Goal: Task Accomplishment & Management: Manage account settings

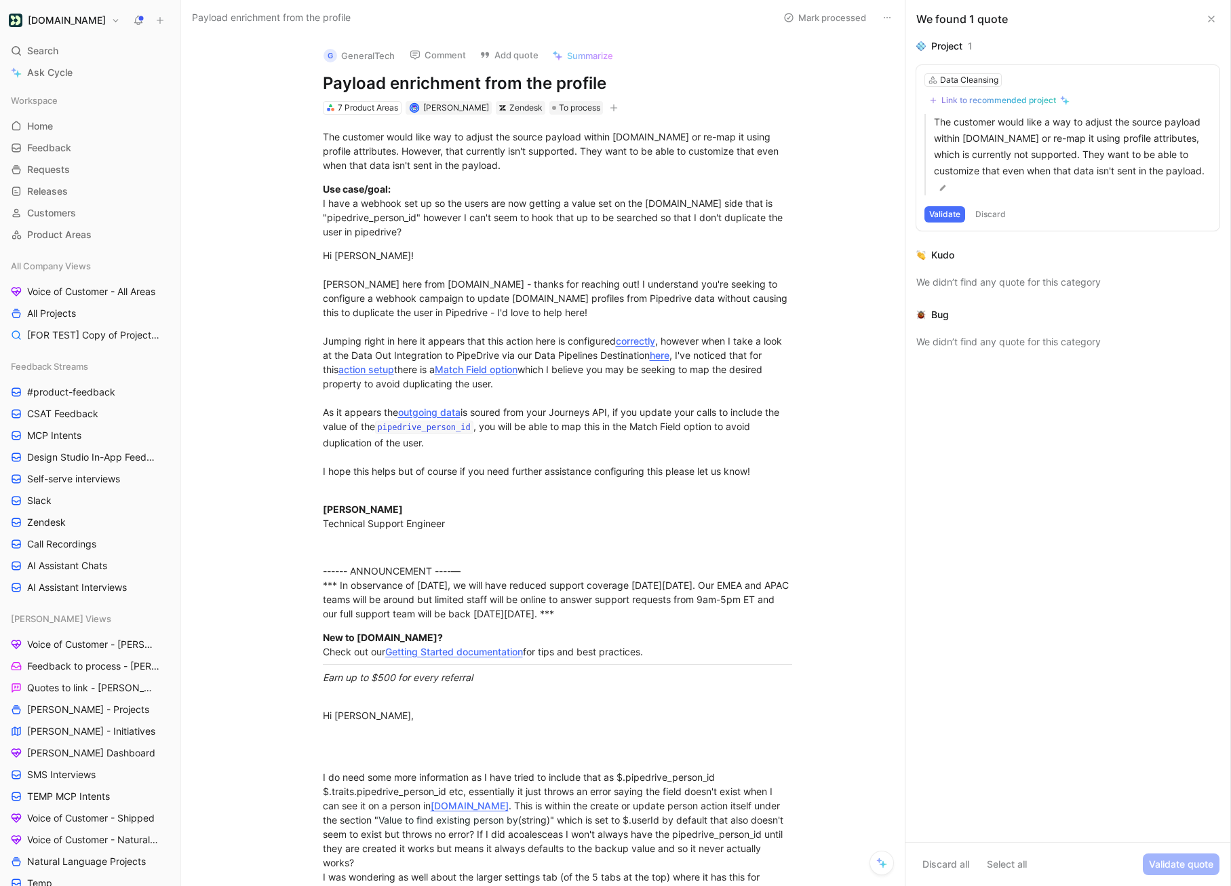
click at [952, 216] on button "Validate" at bounding box center [945, 214] width 41 height 16
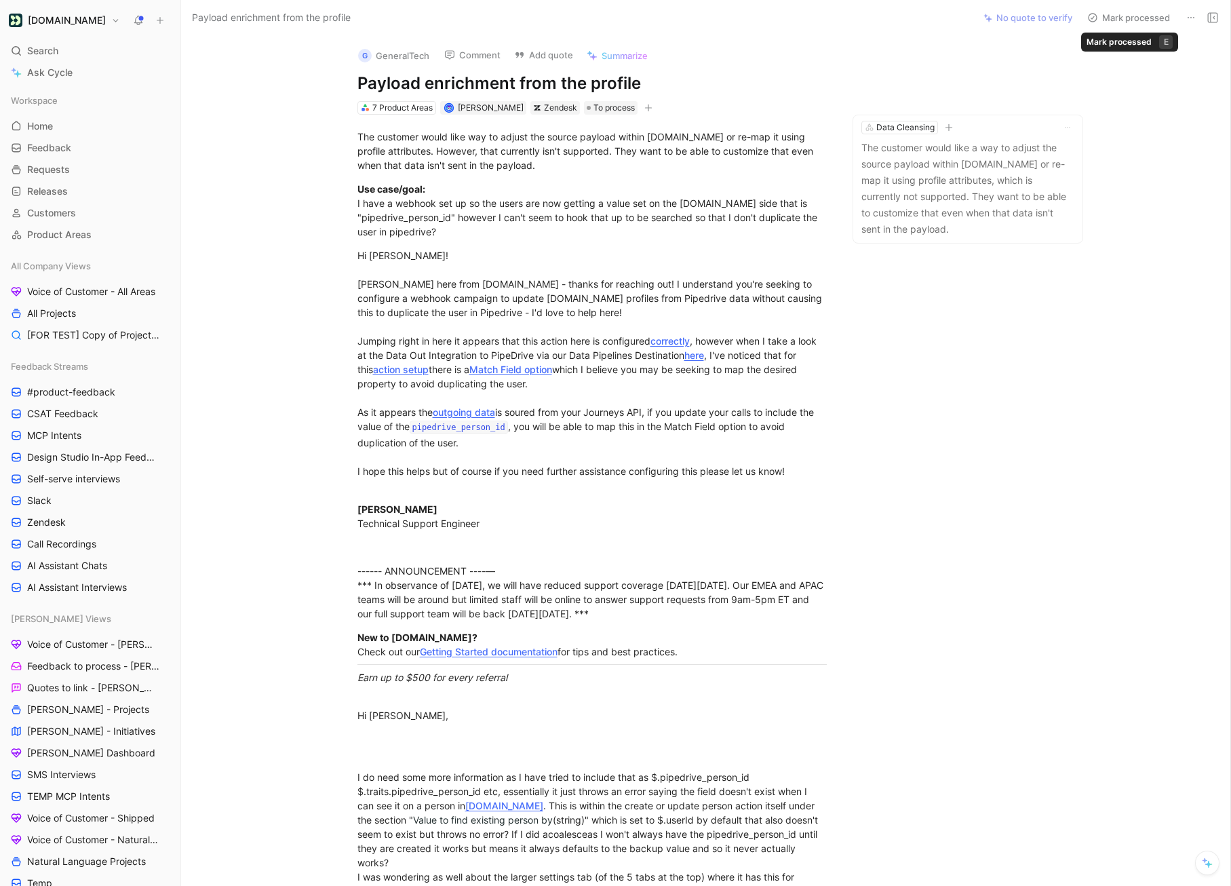
click at [1117, 18] on button "Mark processed" at bounding box center [1128, 17] width 95 height 19
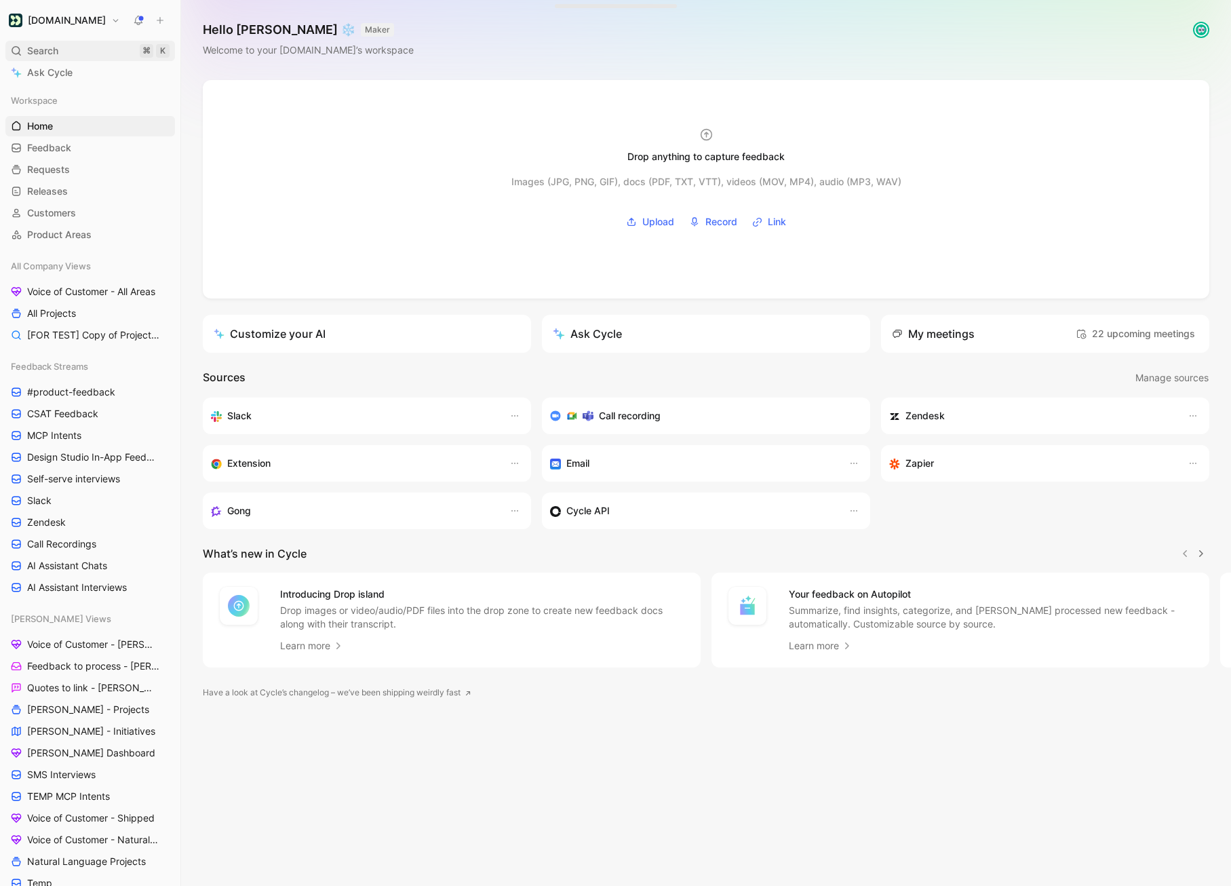
click at [51, 48] on span "Search" at bounding box center [42, 51] width 31 height 16
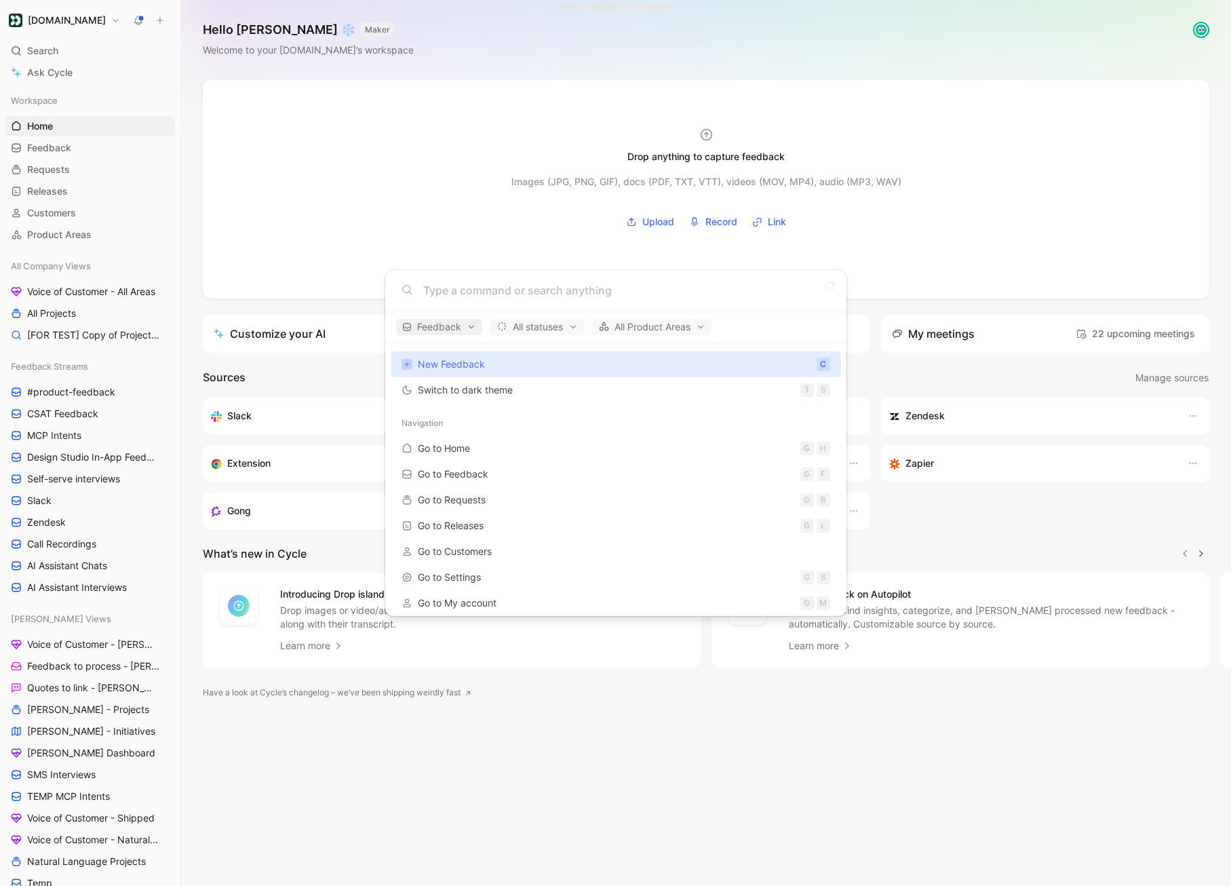
click at [465, 322] on span "Feedback" at bounding box center [439, 327] width 74 height 16
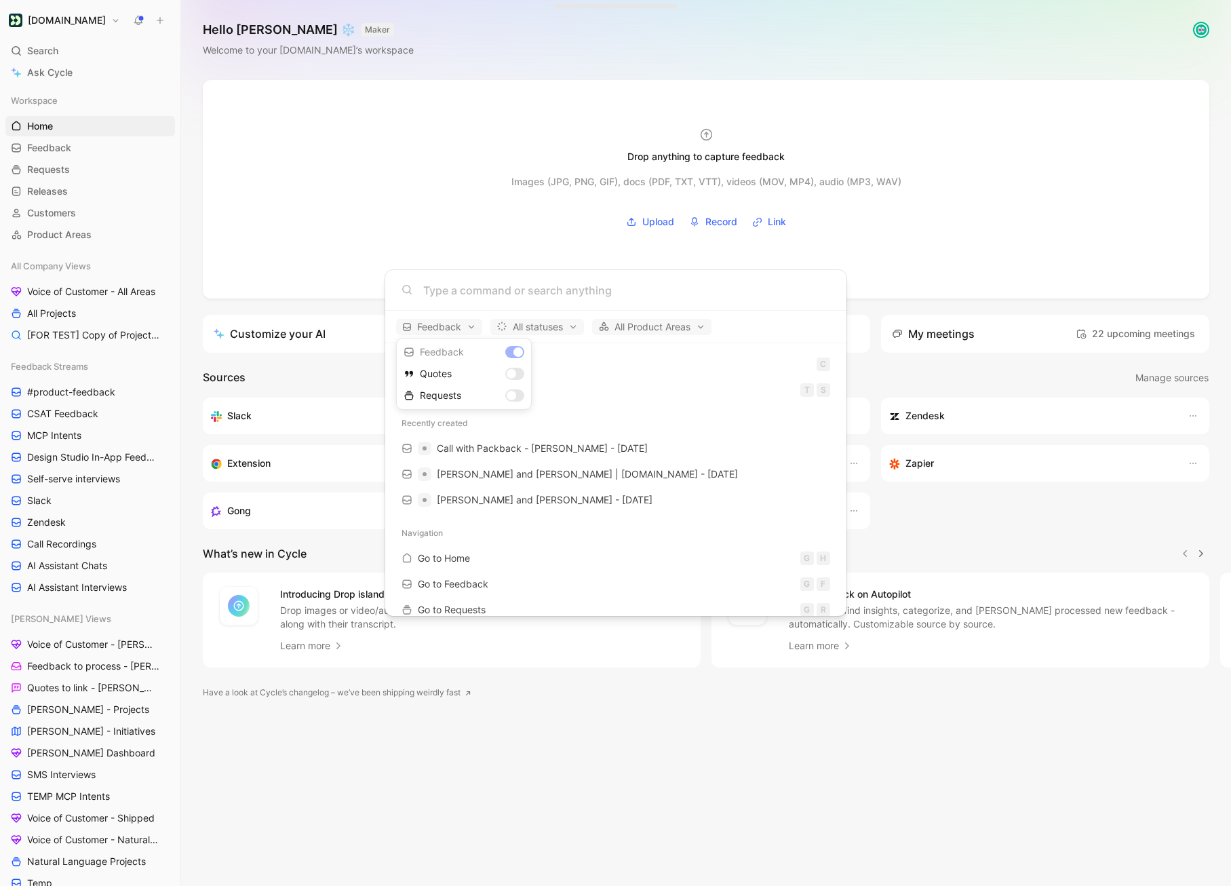
click at [518, 294] on div at bounding box center [615, 443] width 1231 height 886
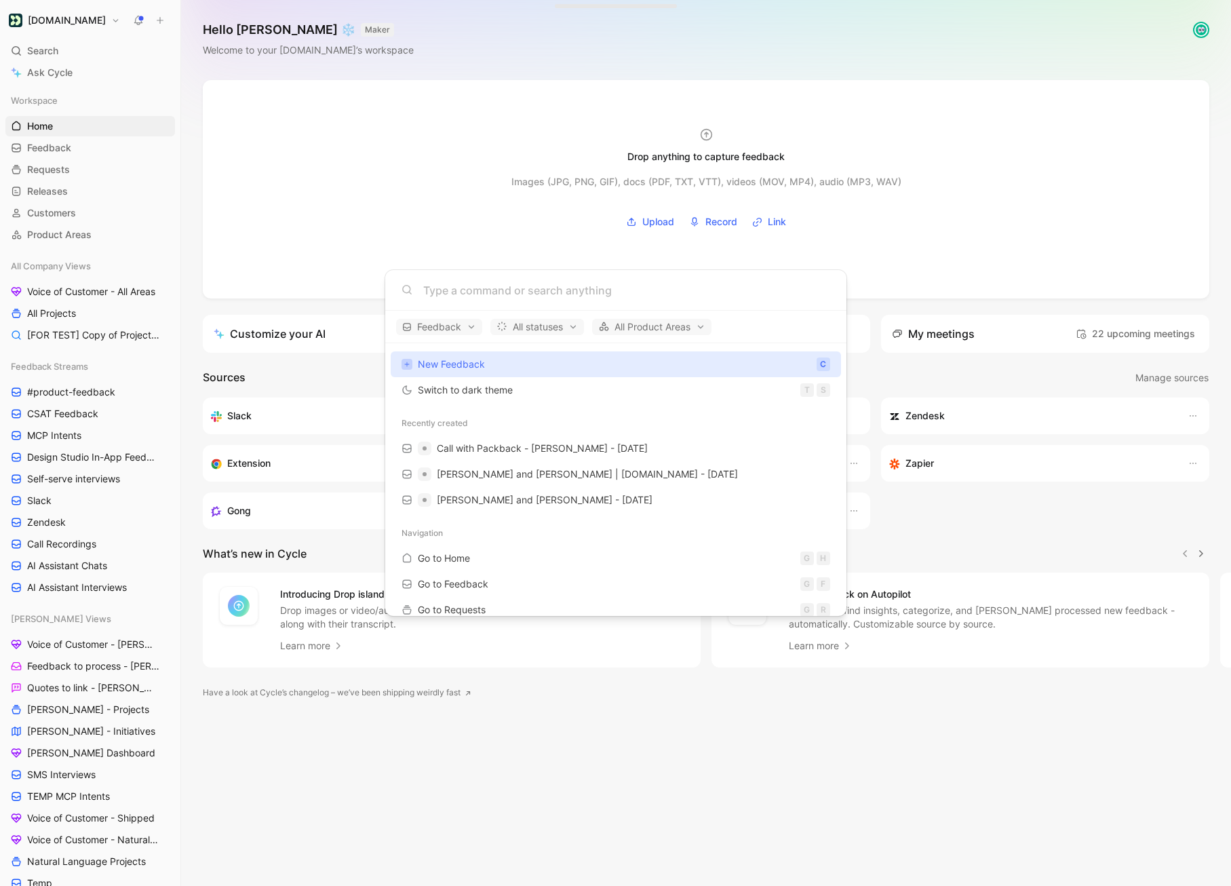
click at [520, 294] on input at bounding box center [626, 290] width 407 height 16
paste input "[PERSON_NAME] Buckokoe"
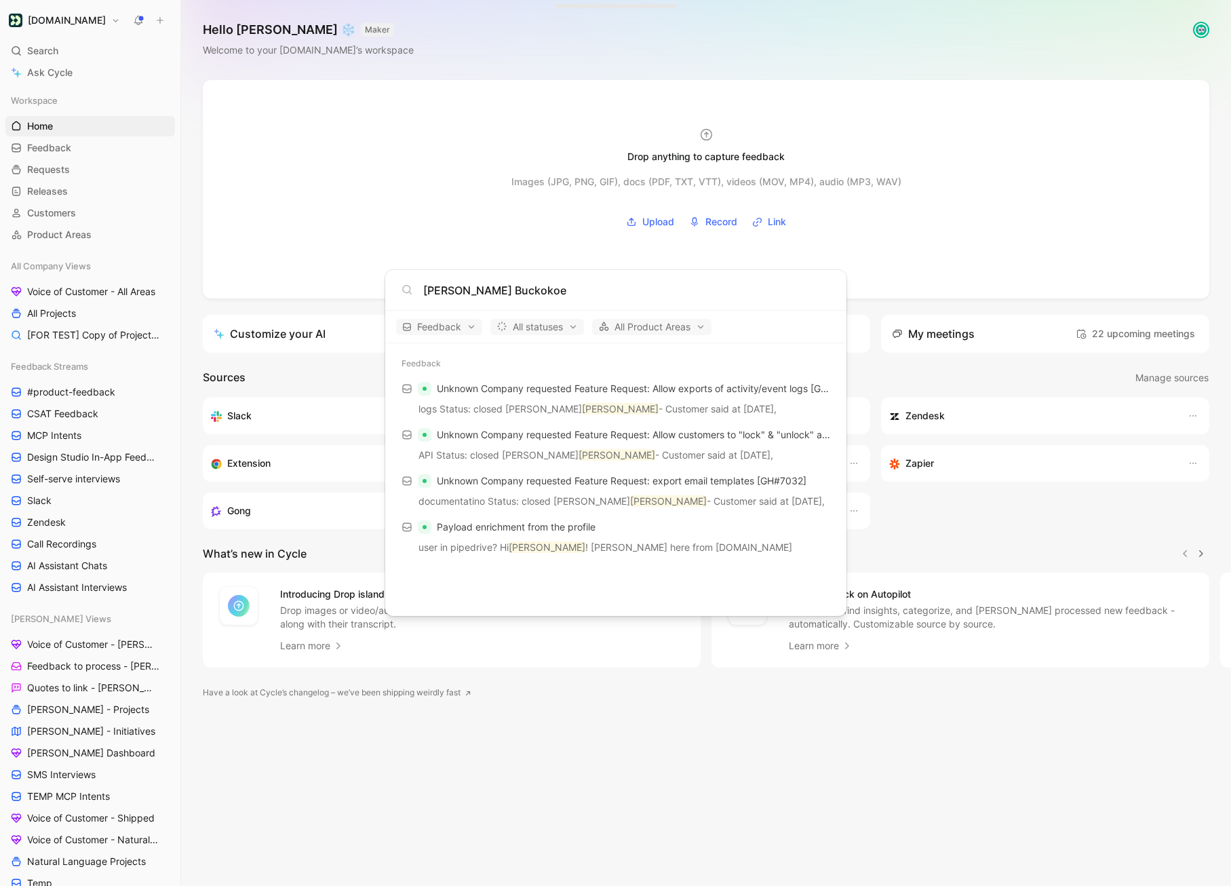
click at [560, 292] on input "[PERSON_NAME] Buckokoe" at bounding box center [626, 290] width 407 height 16
paste input "[PERSON_NAME][EMAIL_ADDRESS][DOMAIN_NAME]"
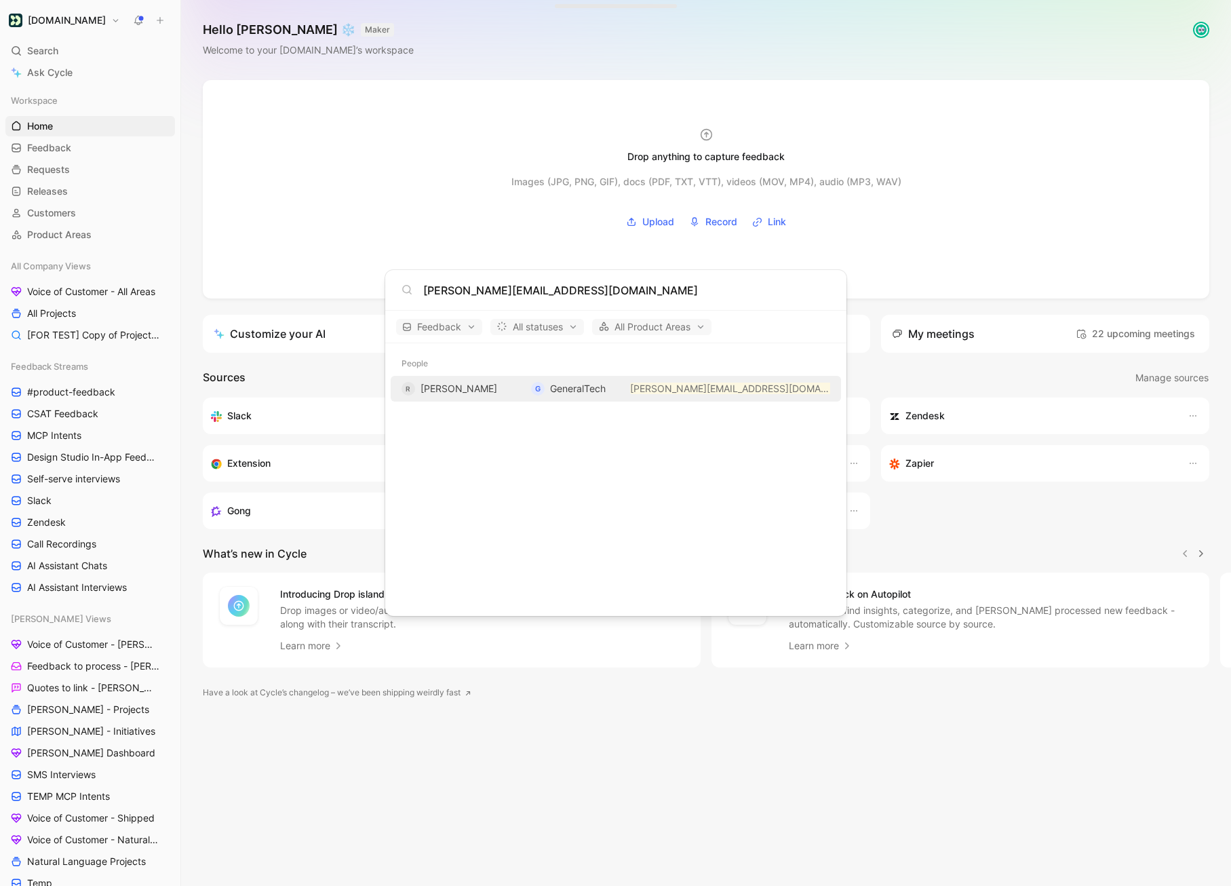
type input "[PERSON_NAME][EMAIL_ADDRESS][DOMAIN_NAME]"
click at [496, 387] on div "R [PERSON_NAME]" at bounding box center [461, 389] width 119 height 16
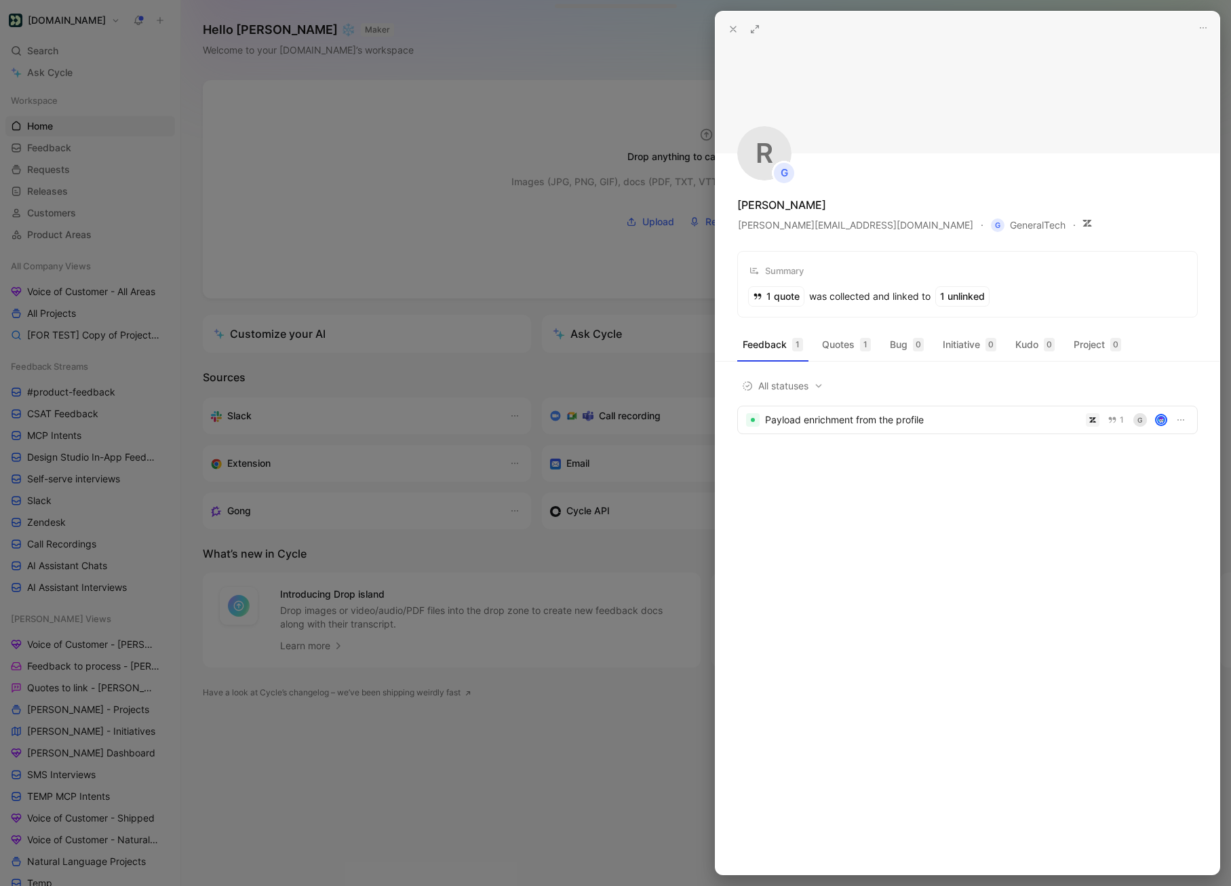
click at [734, 32] on icon at bounding box center [733, 29] width 11 height 11
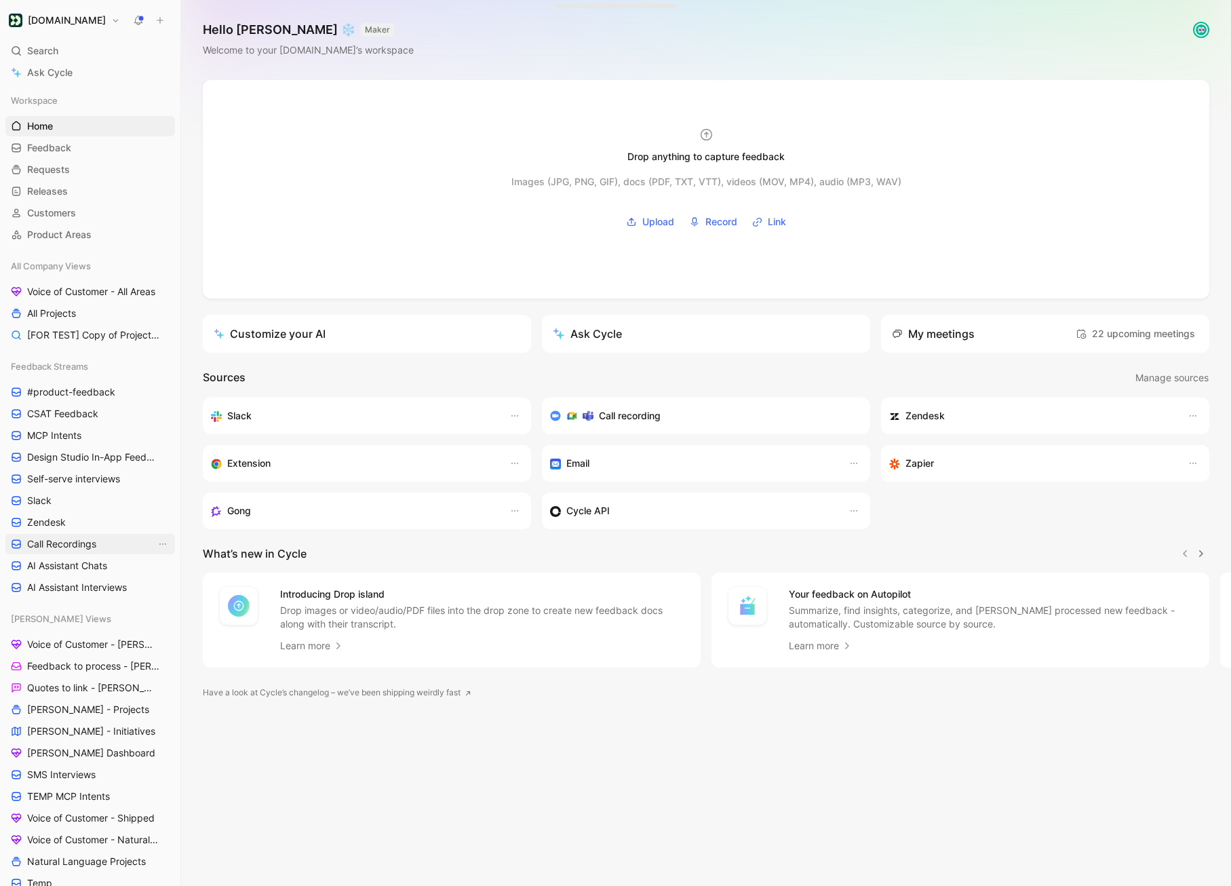
click at [83, 550] on span "Call Recordings" at bounding box center [61, 544] width 69 height 14
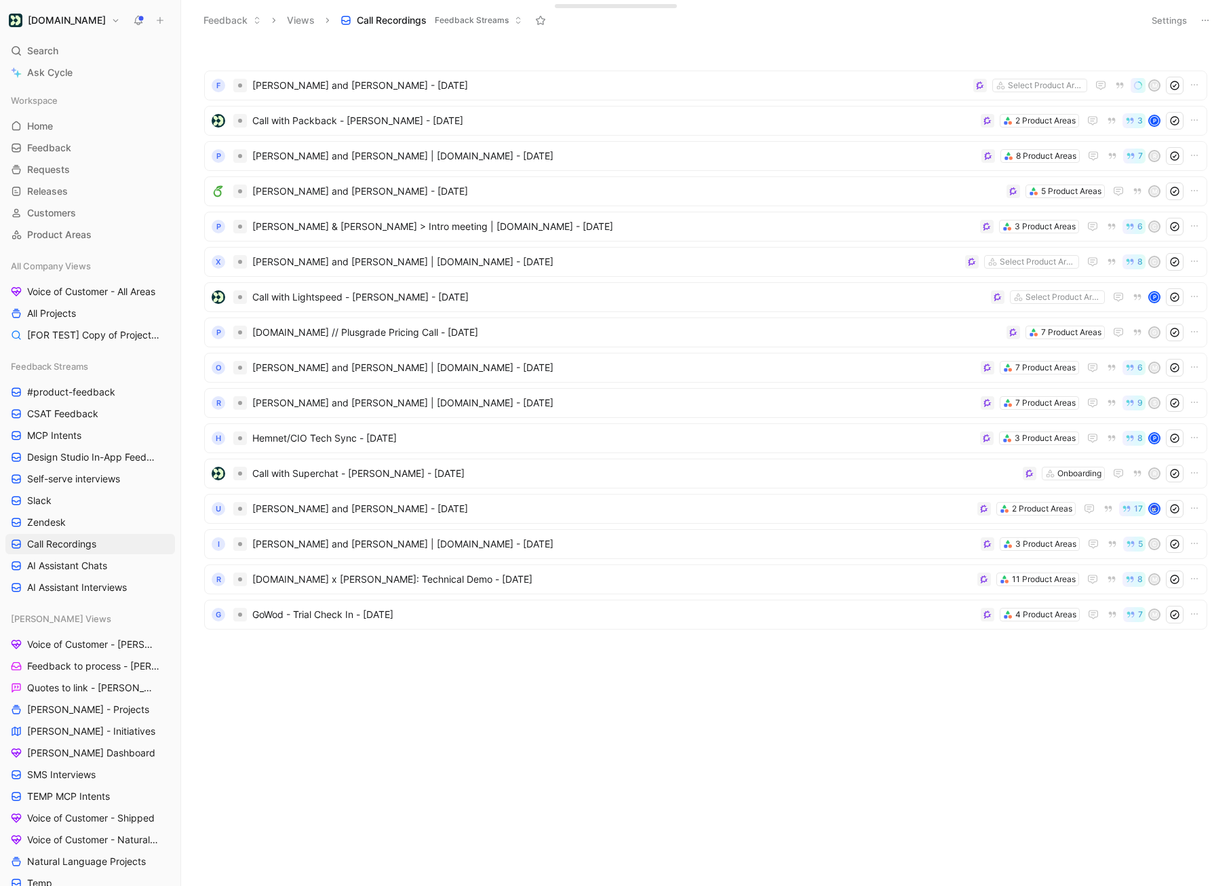
click at [83, 29] on button "[DOMAIN_NAME]" at bounding box center [64, 20] width 118 height 19
click at [109, 144] on div "Workspace settings G then S" at bounding box center [92, 140] width 167 height 22
